Goal: Transaction & Acquisition: Purchase product/service

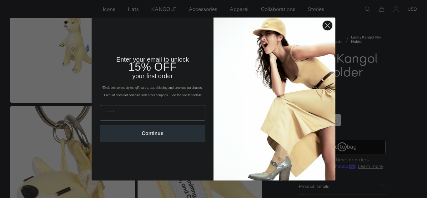
click at [325, 29] on circle "Close dialog" at bounding box center [328, 25] width 10 height 10
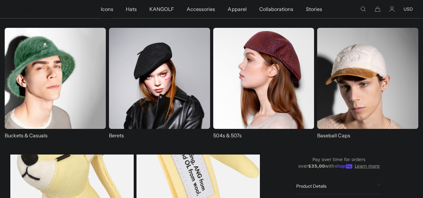
click at [63, 88] on img at bounding box center [55, 78] width 101 height 101
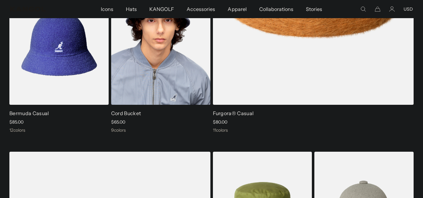
click at [172, 54] on img at bounding box center [160, 43] width 99 height 125
